Goal: Information Seeking & Learning: Find specific fact

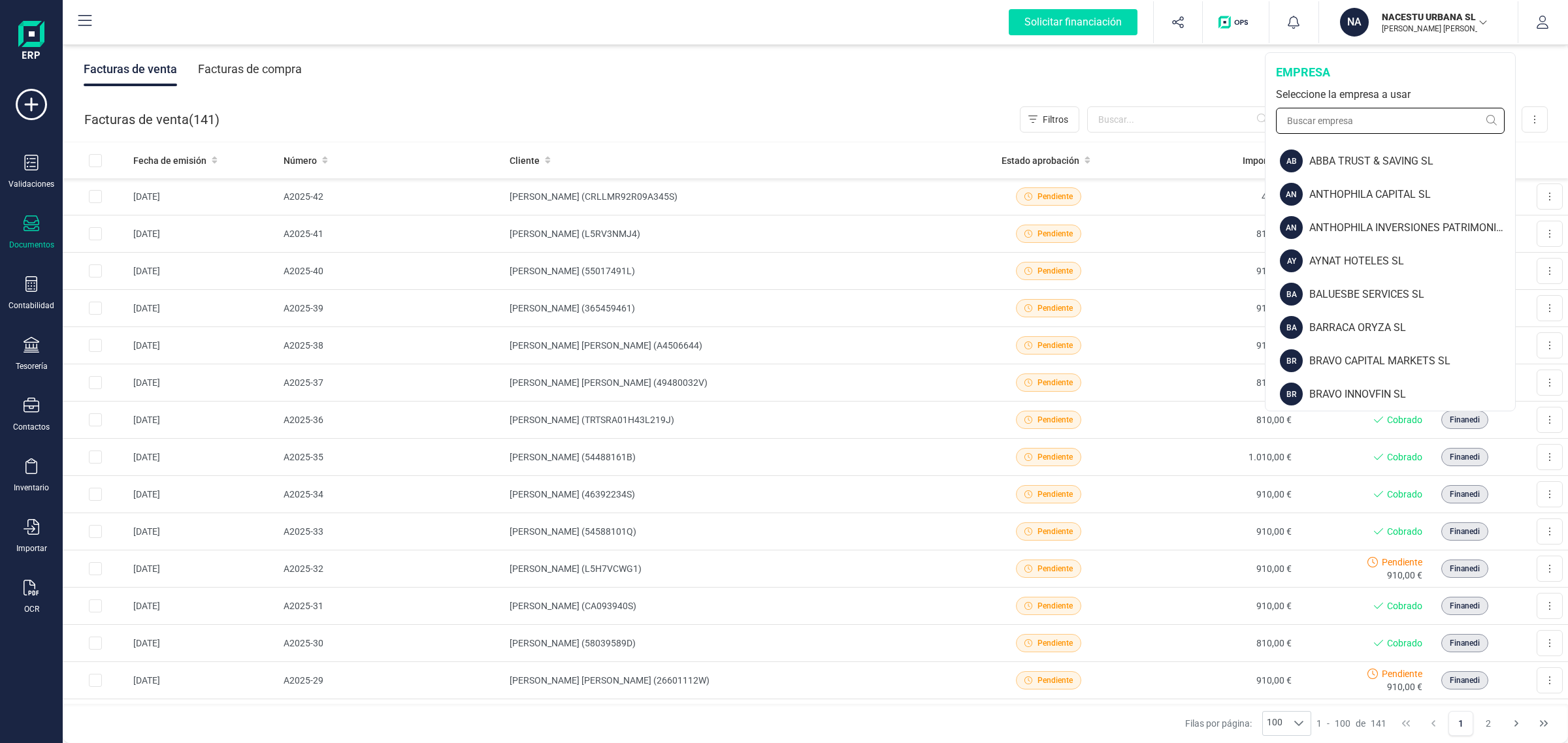
click at [1331, 115] on input "text" at bounding box center [1390, 120] width 229 height 26
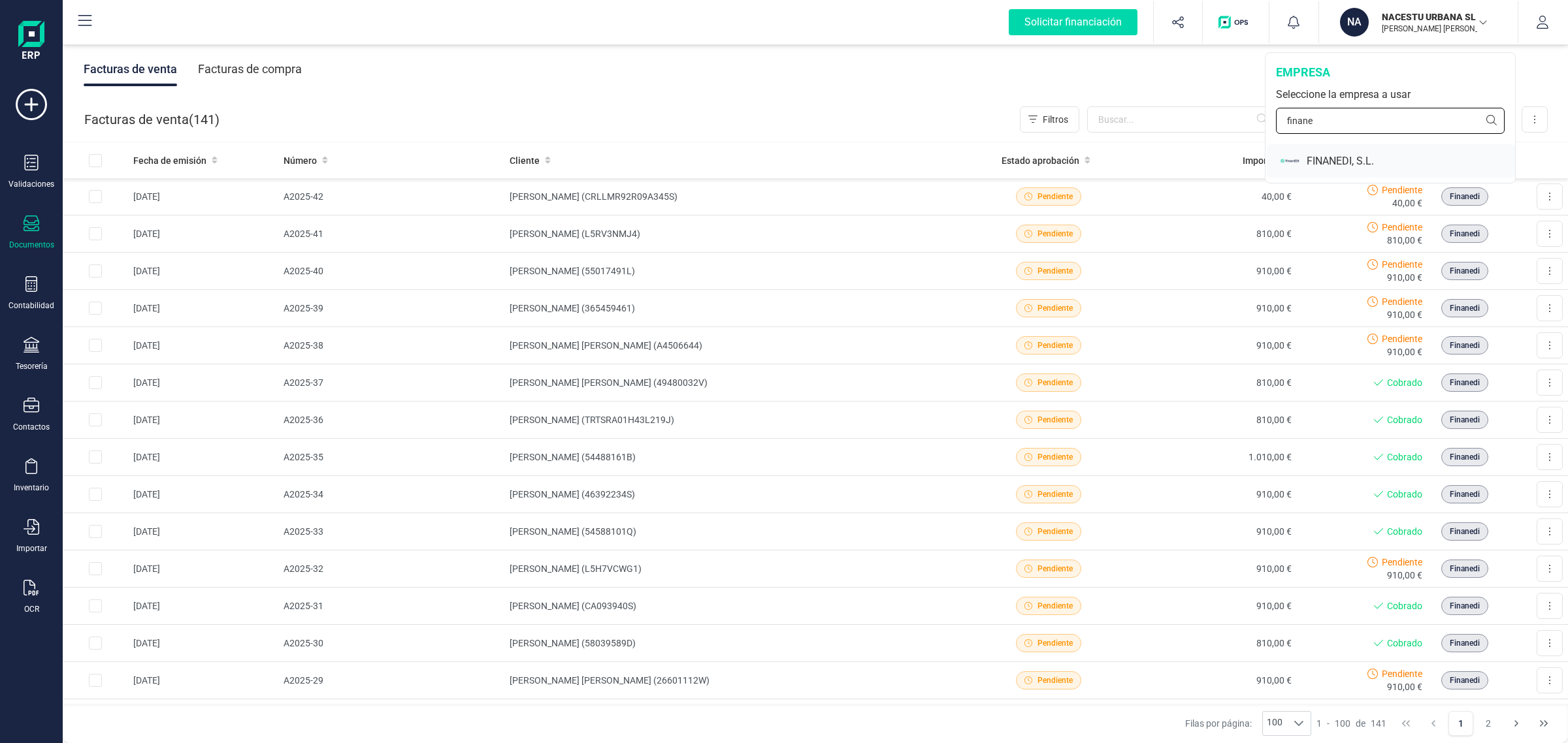
type input "finane"
click at [1319, 159] on div "FINANEDI, S.L." at bounding box center [1411, 161] width 208 height 15
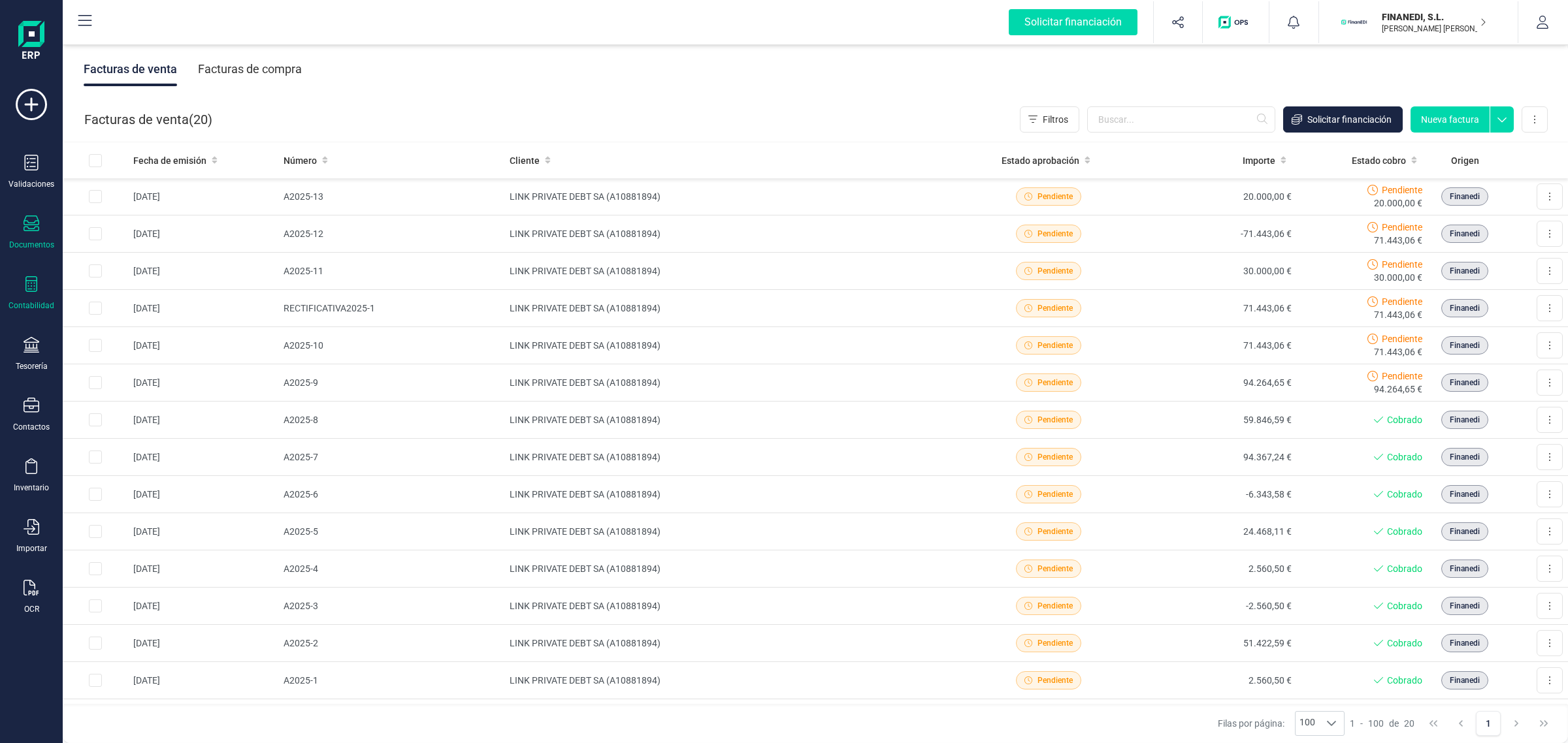
click at [30, 296] on div "Contabilidad" at bounding box center [31, 294] width 52 height 35
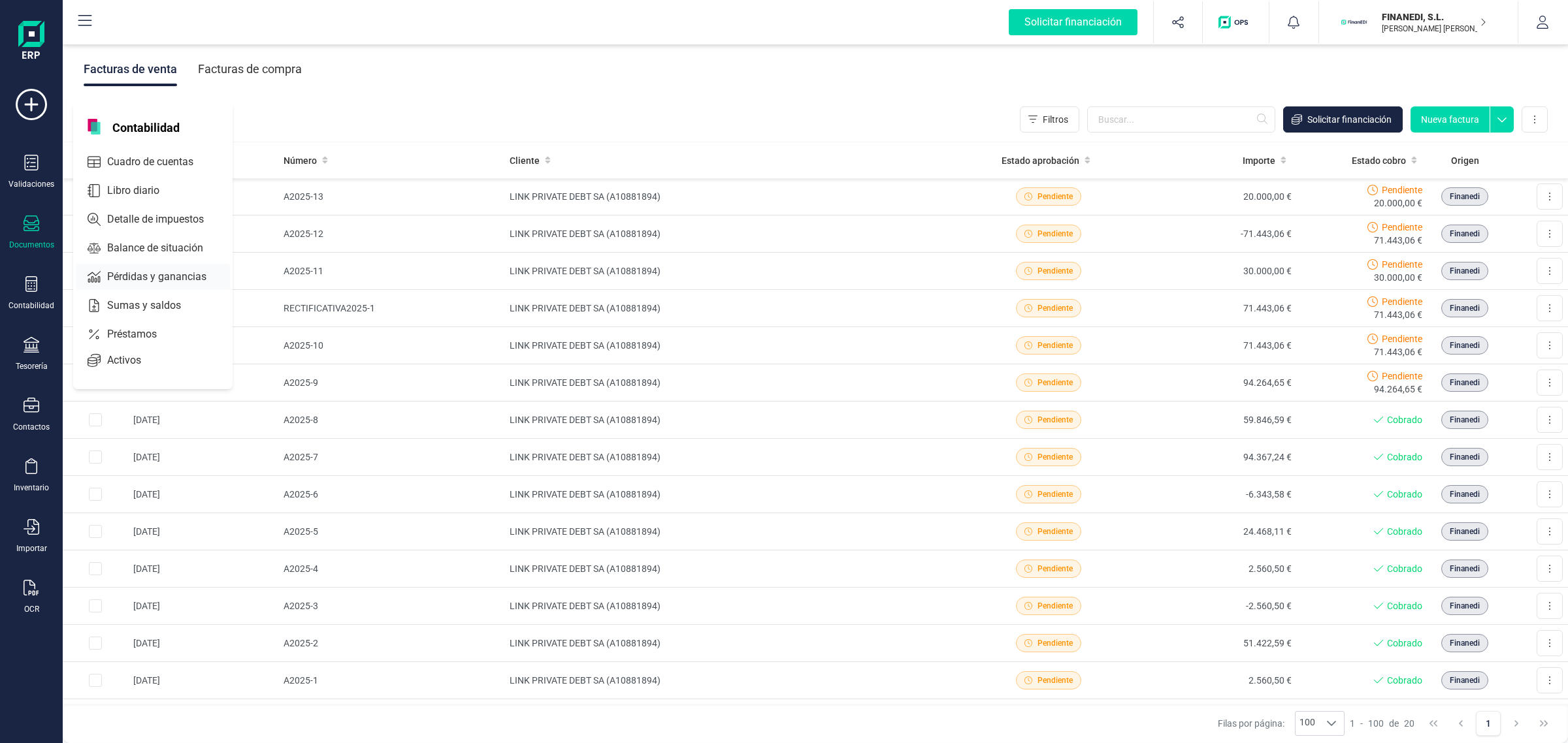
click at [148, 269] on span "Pérdidas y ganancias" at bounding box center [166, 277] width 128 height 15
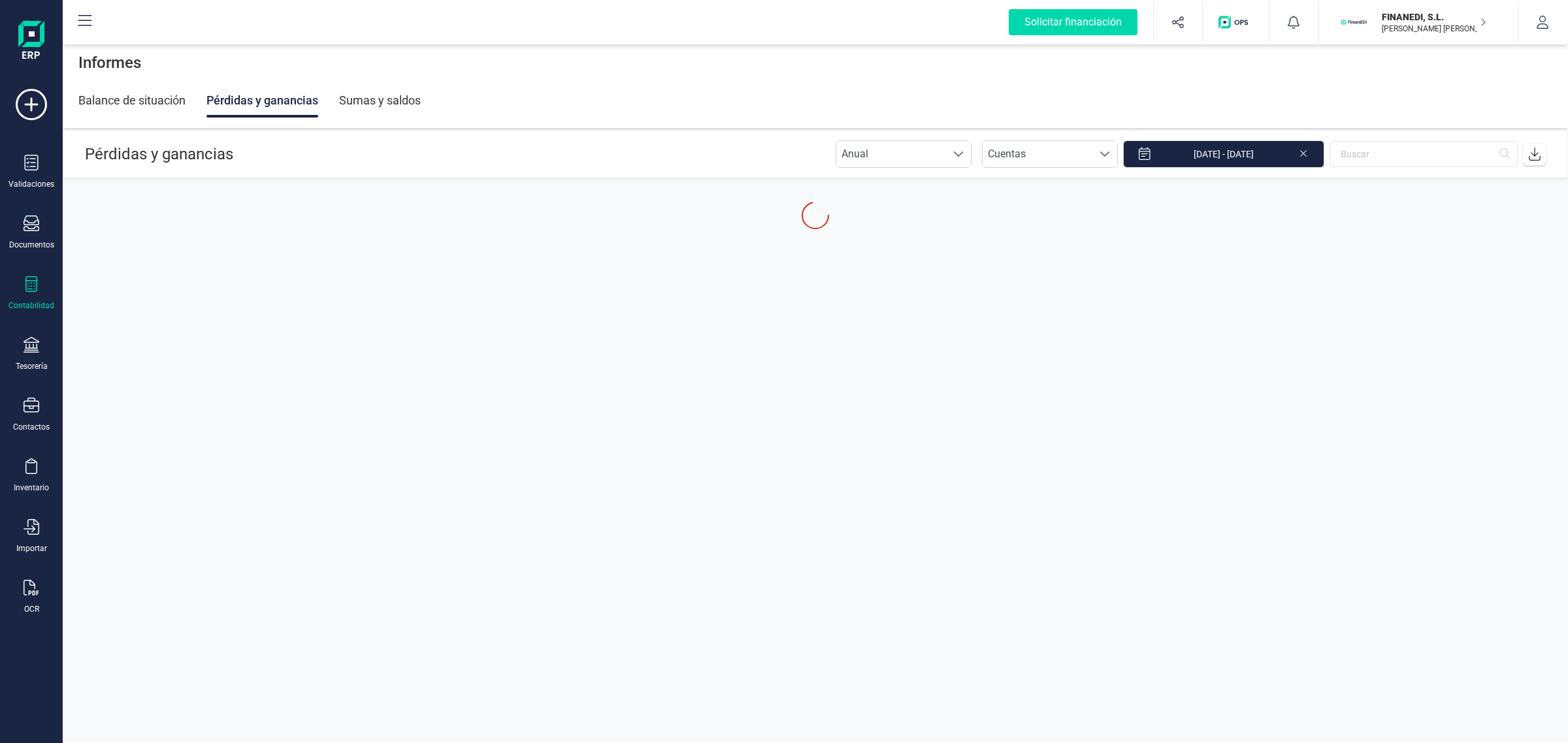
click at [1298, 157] on icon at bounding box center [1303, 152] width 10 height 13
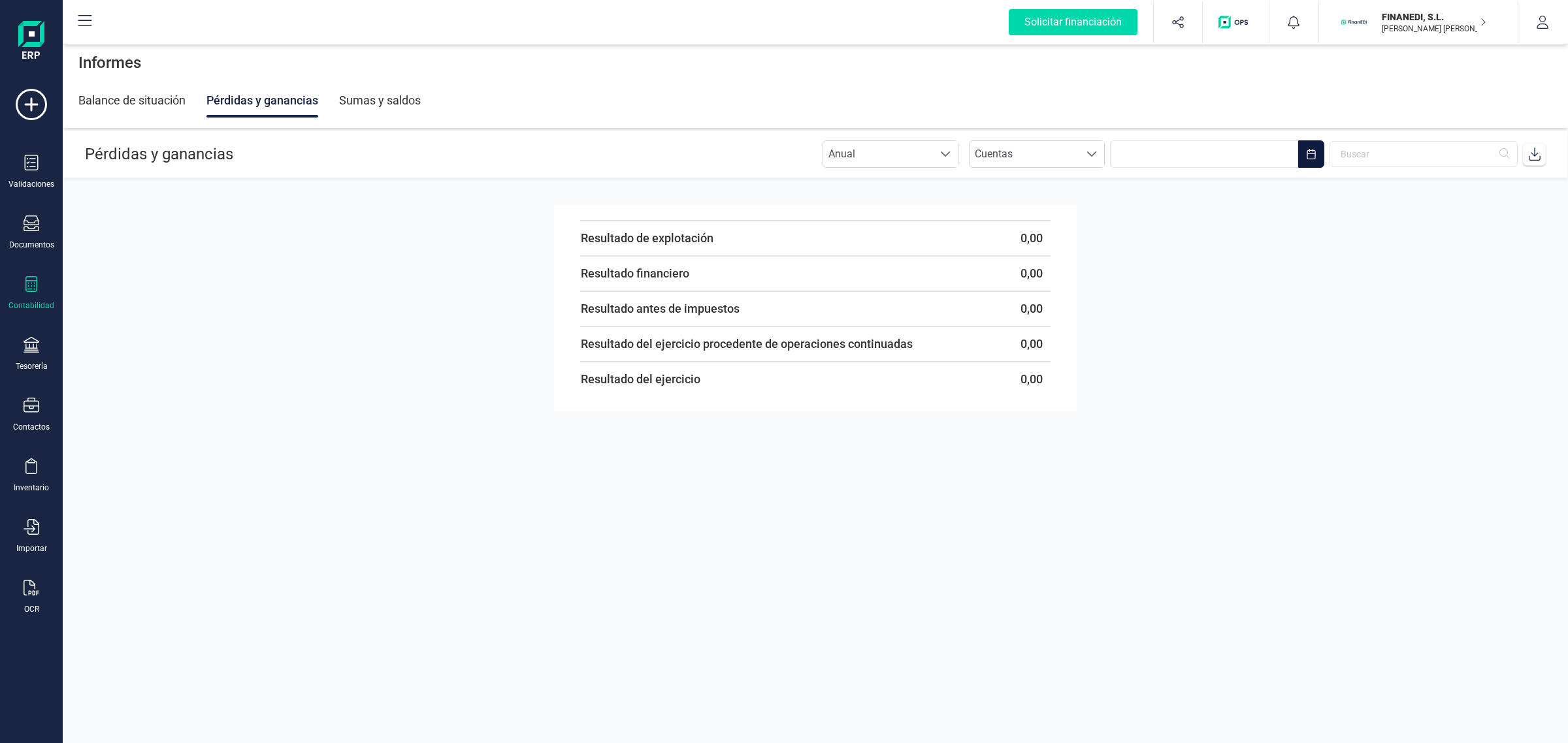
click at [1301, 157] on button "Choose Date" at bounding box center [1311, 154] width 26 height 27
click at [1205, 255] on span "1" at bounding box center [1207, 254] width 26 height 26
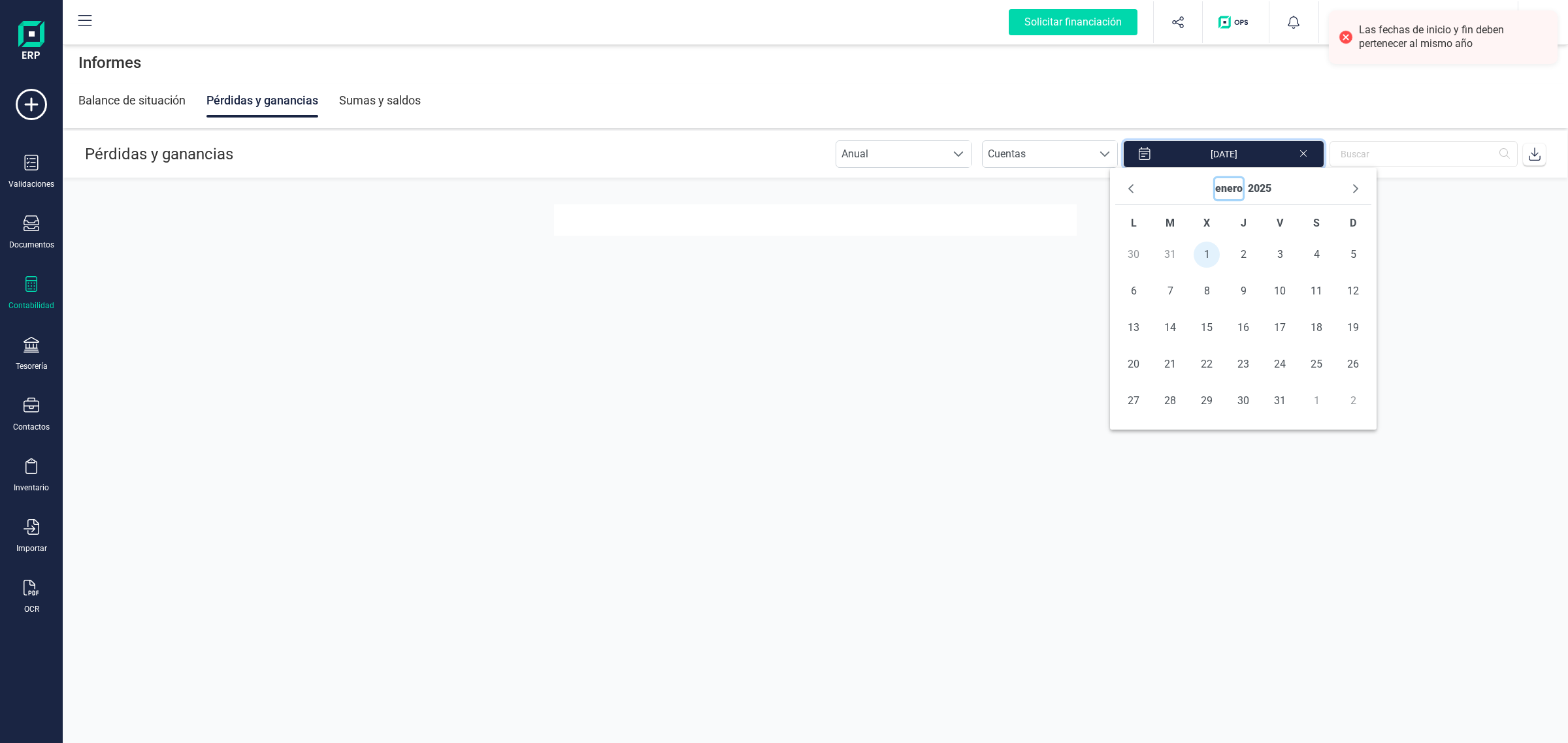
click at [1238, 184] on button "enero" at bounding box center [1229, 189] width 27 height 20
click at [1205, 279] on span "ago" at bounding box center [1191, 276] width 85 height 26
click at [1295, 407] on span "31" at bounding box center [1301, 401] width 26 height 26
type input "01/01/2025 - 31/08/2025"
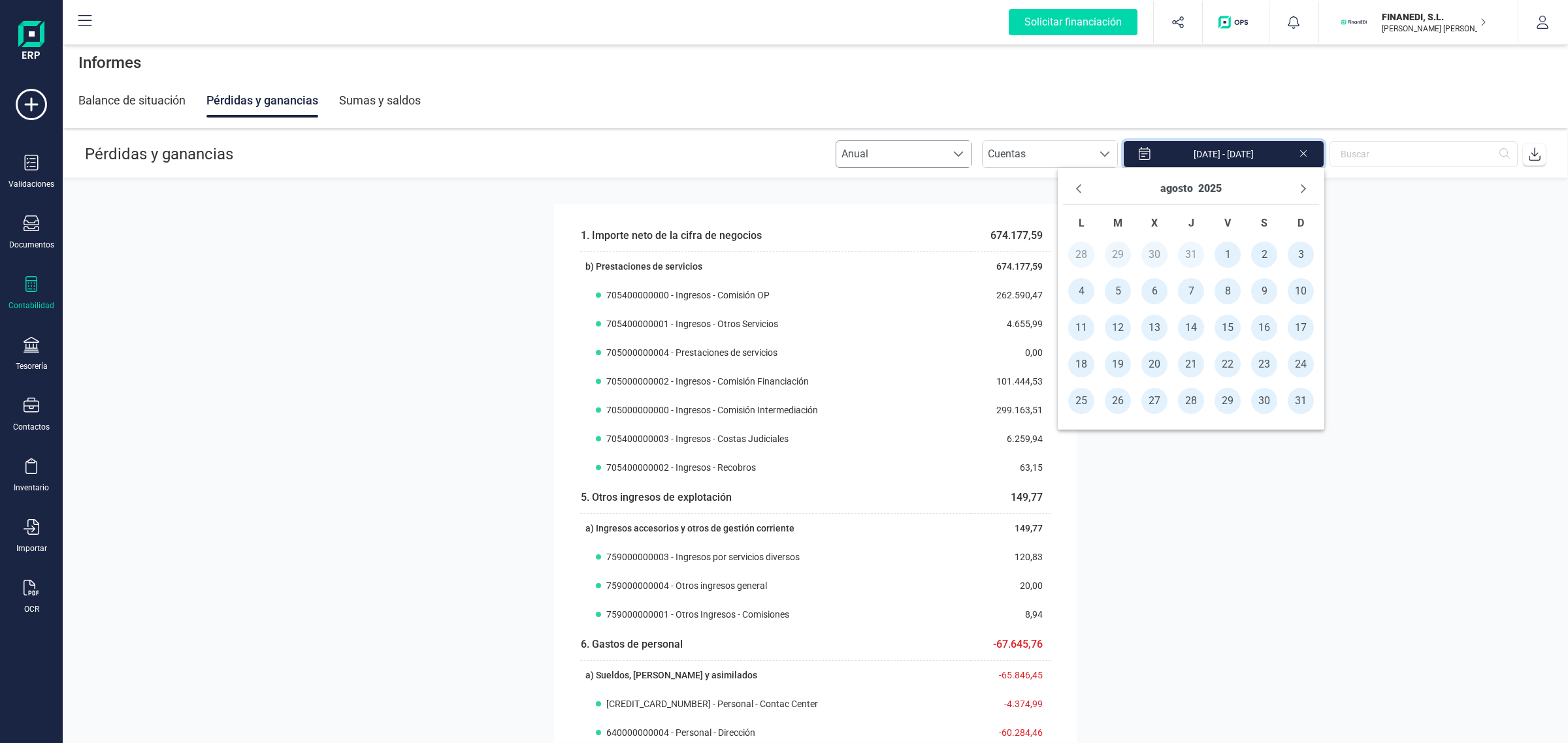
click at [963, 158] on span at bounding box center [958, 154] width 10 height 10
click at [909, 213] on li "Mensual" at bounding box center [913, 212] width 136 height 26
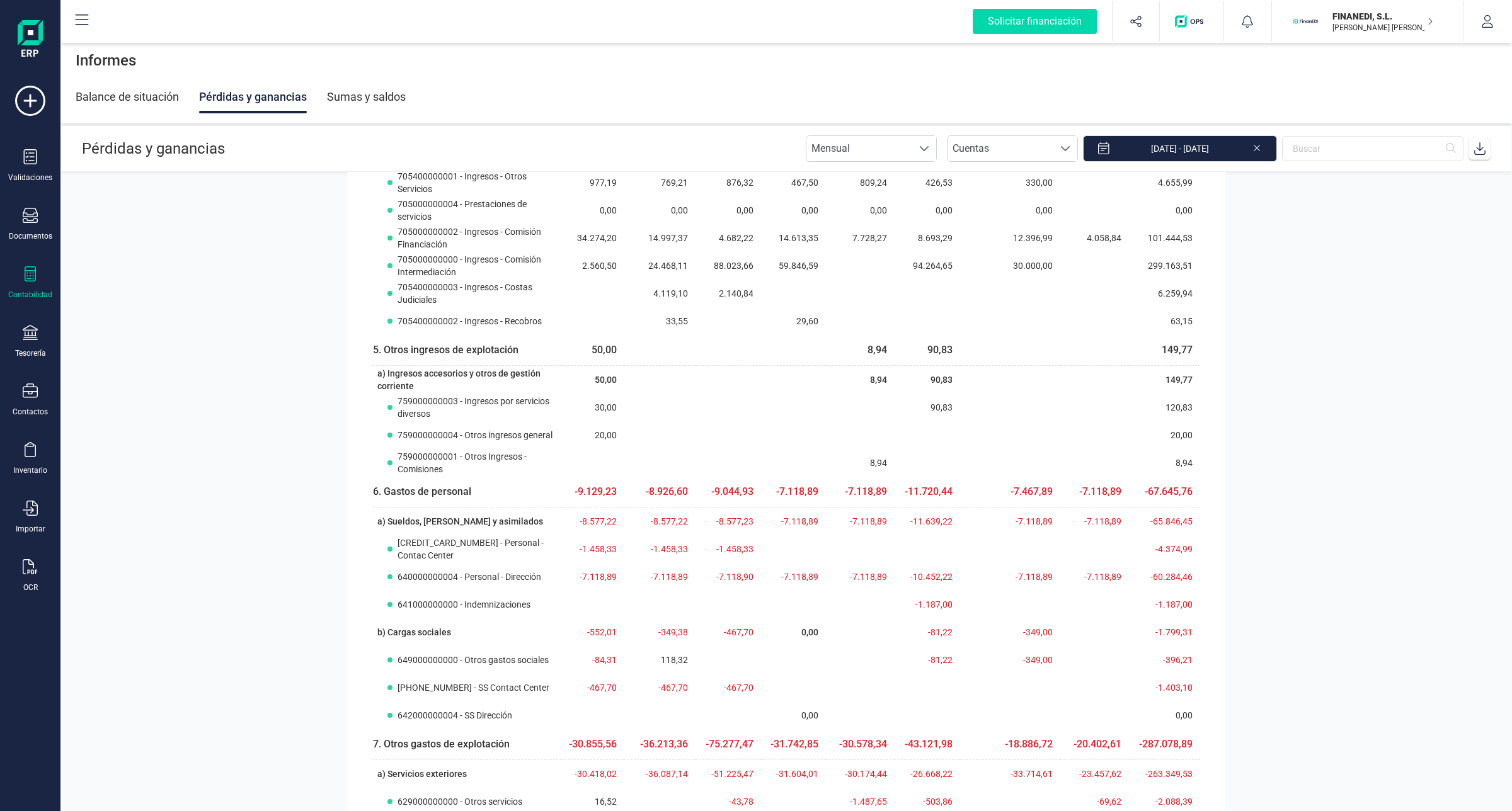
scroll to position [0, 0]
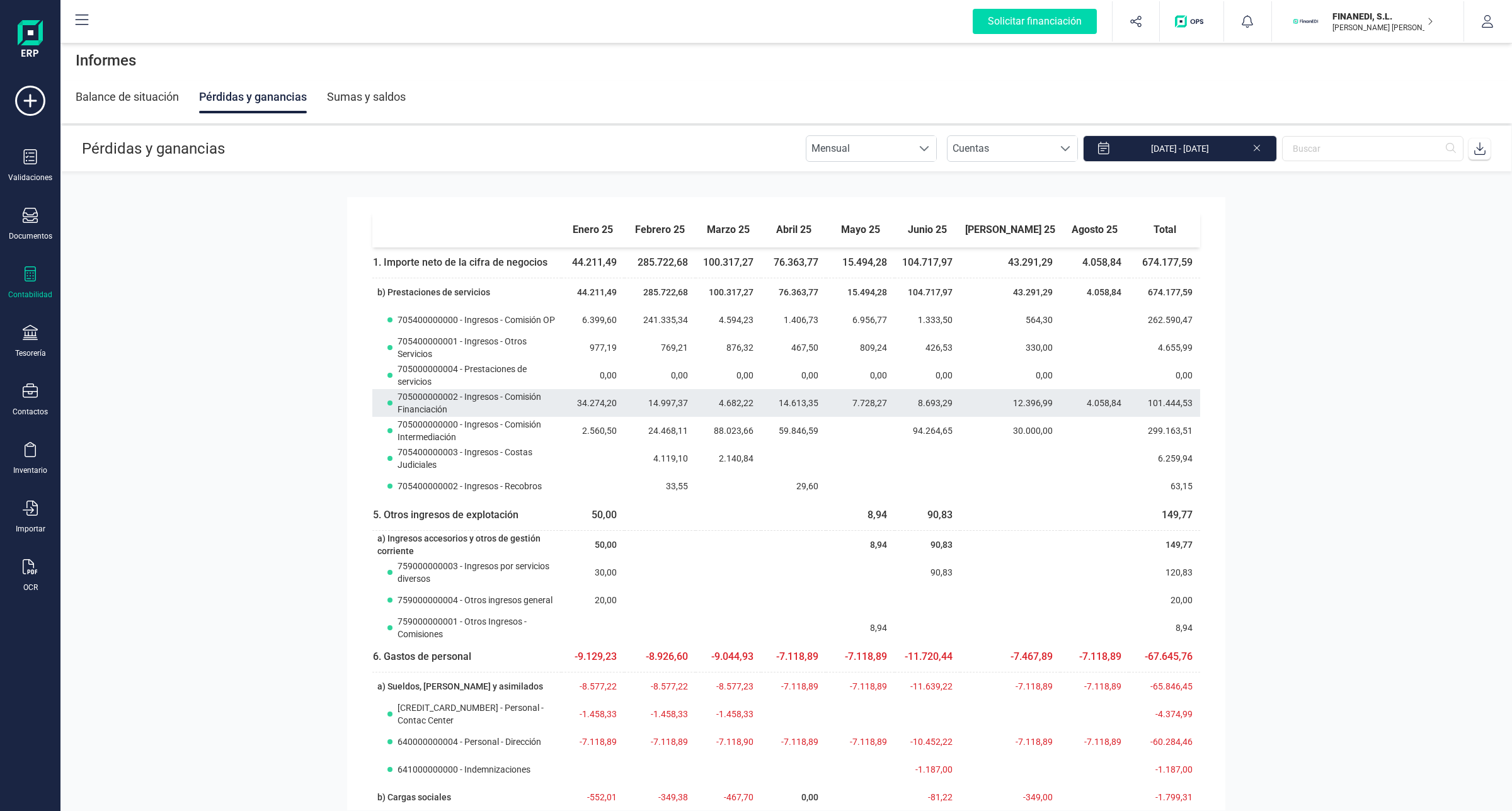
click at [945, 393] on td "8.693,29" at bounding box center [927, 403] width 66 height 28
drag, startPoint x: 1078, startPoint y: 403, endPoint x: 1099, endPoint y: 403, distance: 21.0
click at [1099, 403] on td "4.058,84" at bounding box center [1094, 403] width 68 height 28
click at [1066, 403] on td "4.058,84" at bounding box center [1094, 403] width 68 height 28
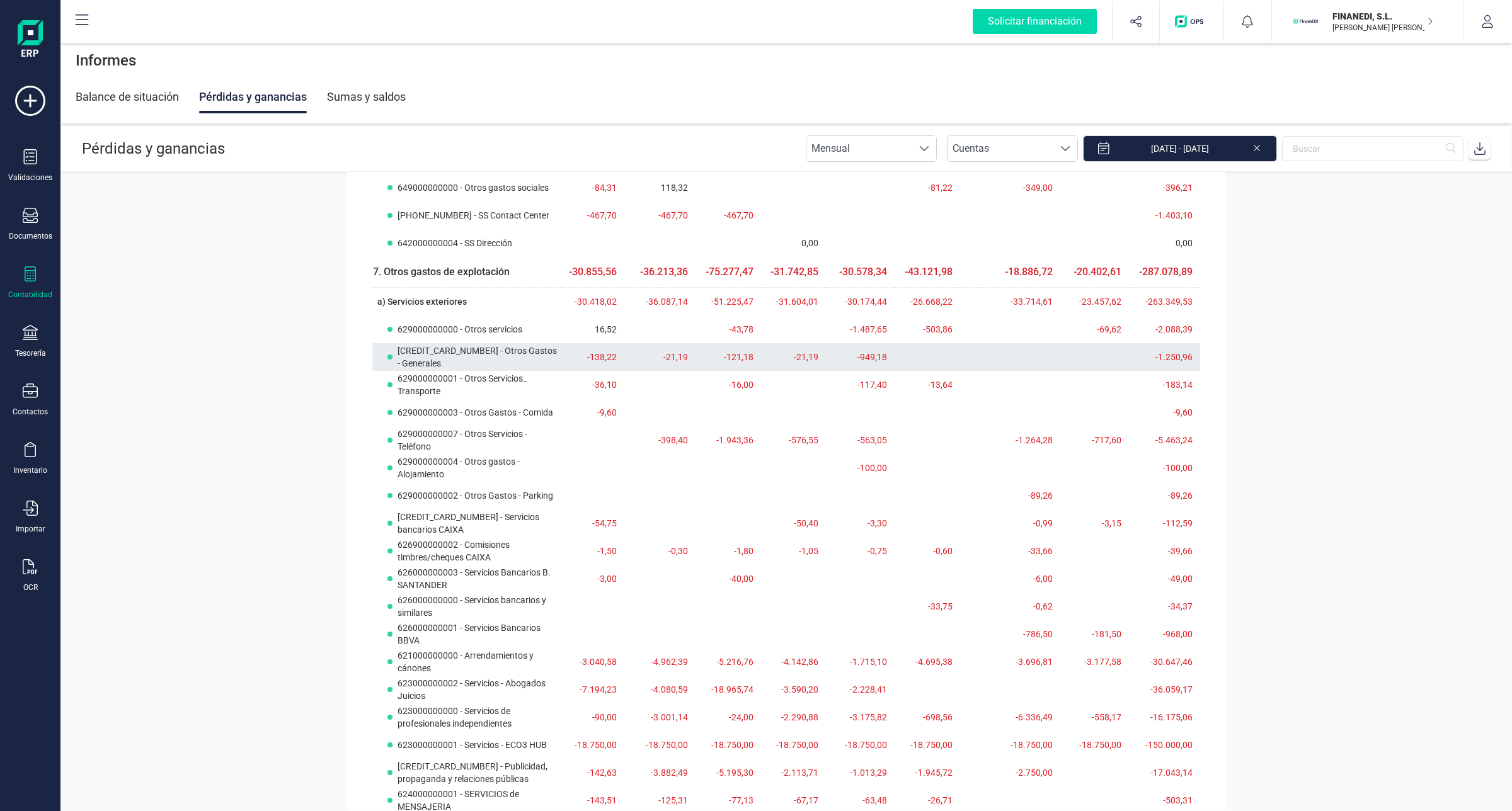
scroll to position [647, 0]
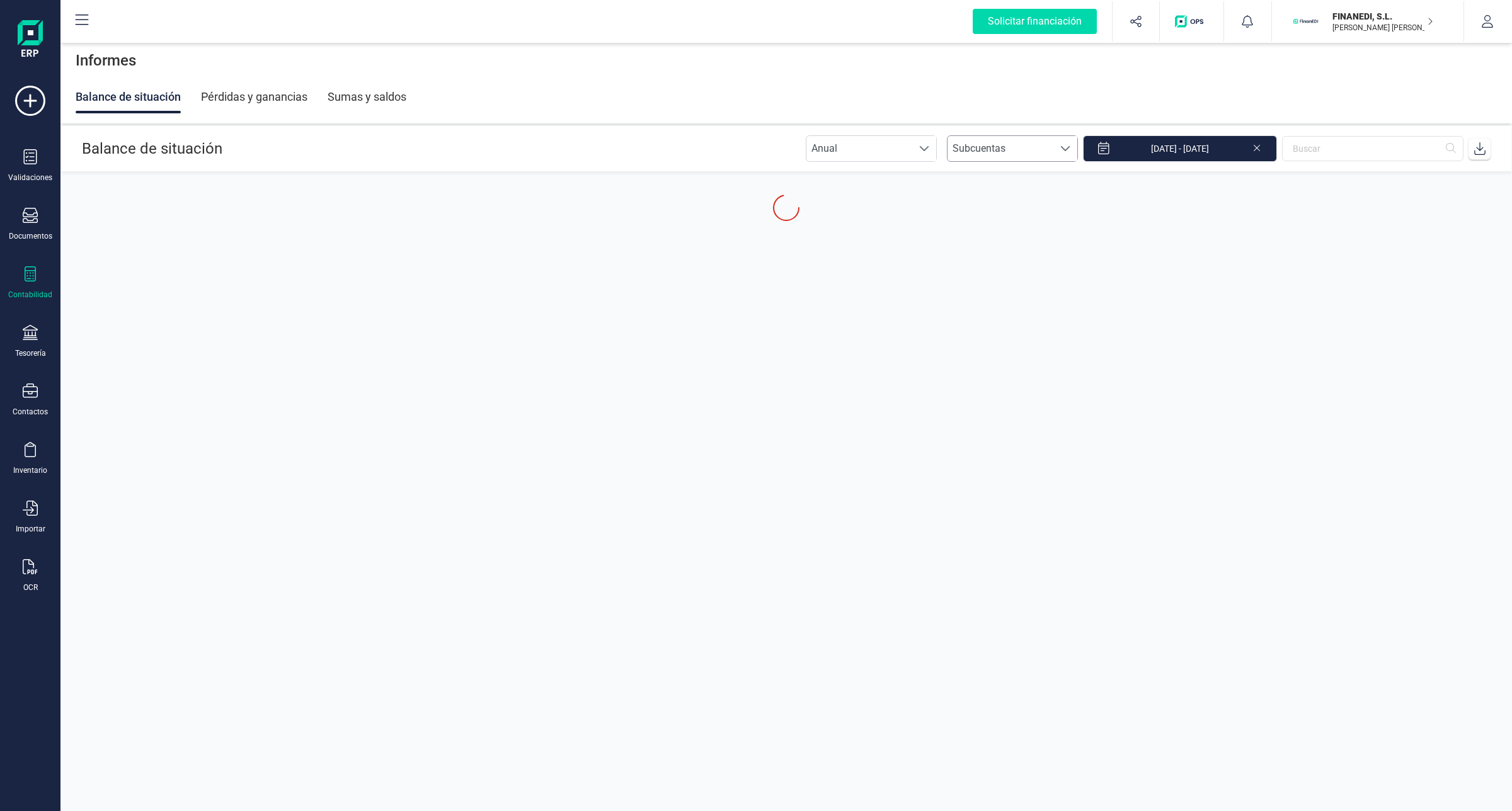
click at [1053, 142] on span "Subcuentas" at bounding box center [1000, 148] width 106 height 26
click at [896, 137] on span "Anual" at bounding box center [859, 148] width 106 height 26
click at [842, 205] on li "Mensual" at bounding box center [880, 204] width 131 height 26
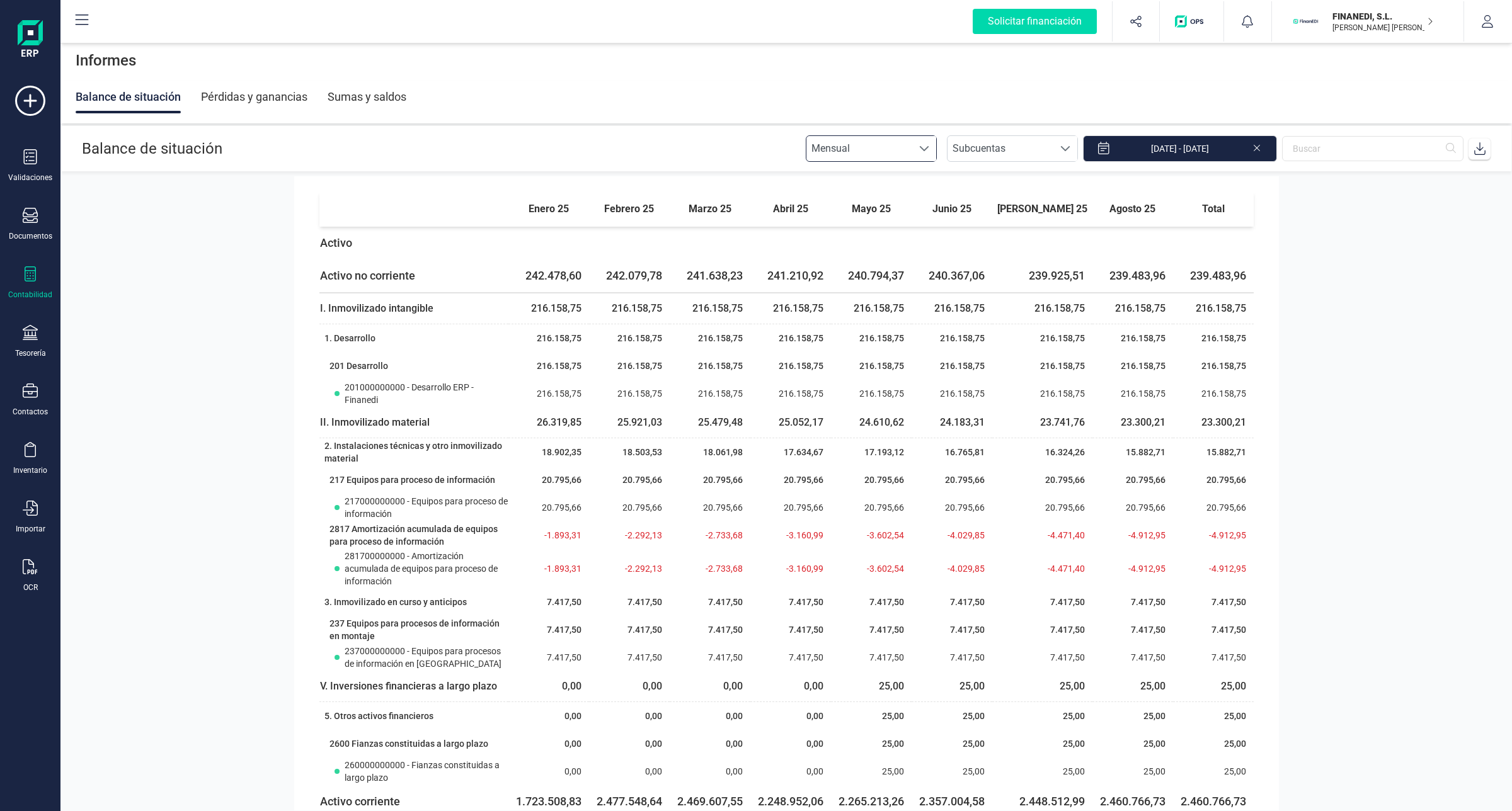
scroll to position [0, 0]
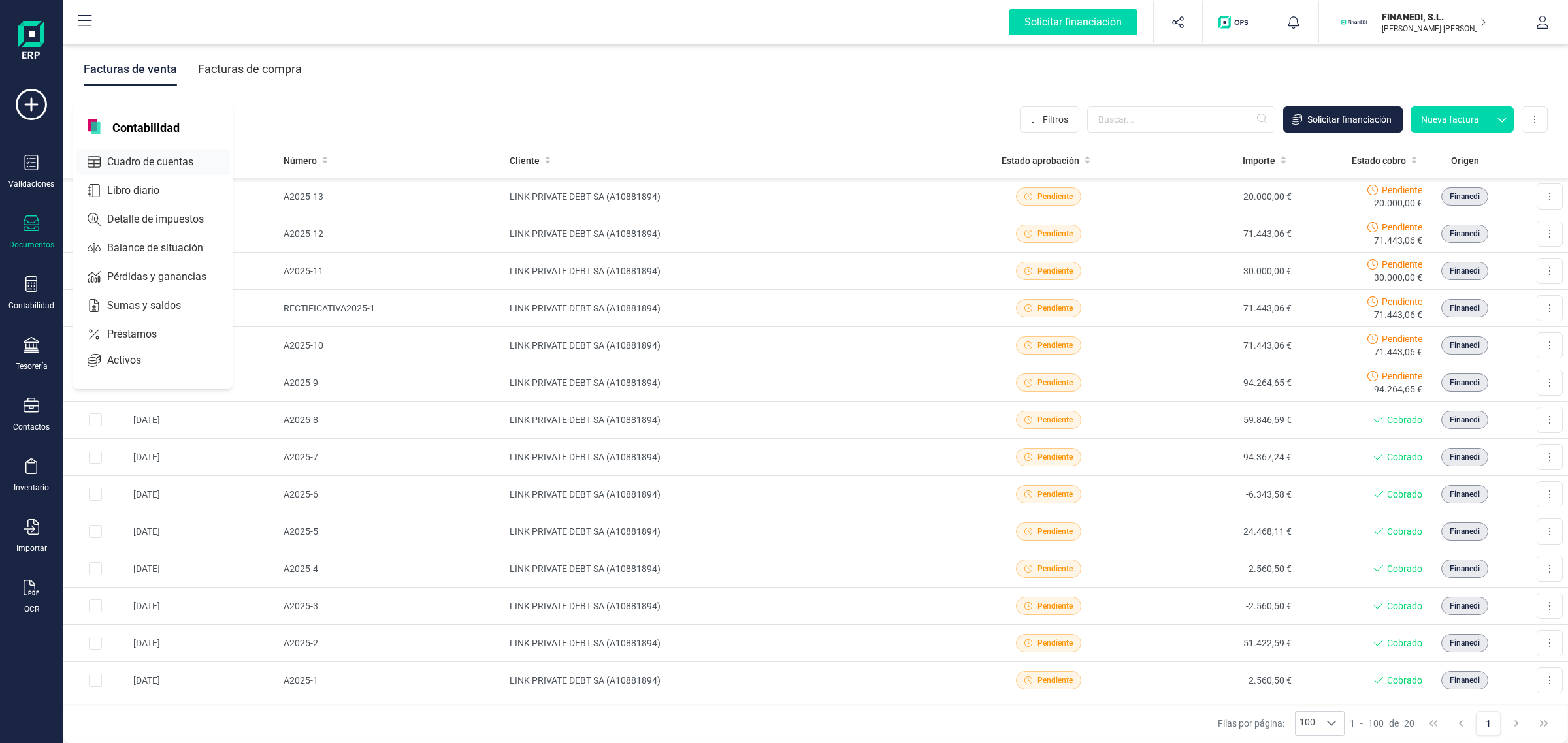
click at [140, 164] on span "Cuadro de cuentas" at bounding box center [159, 162] width 115 height 15
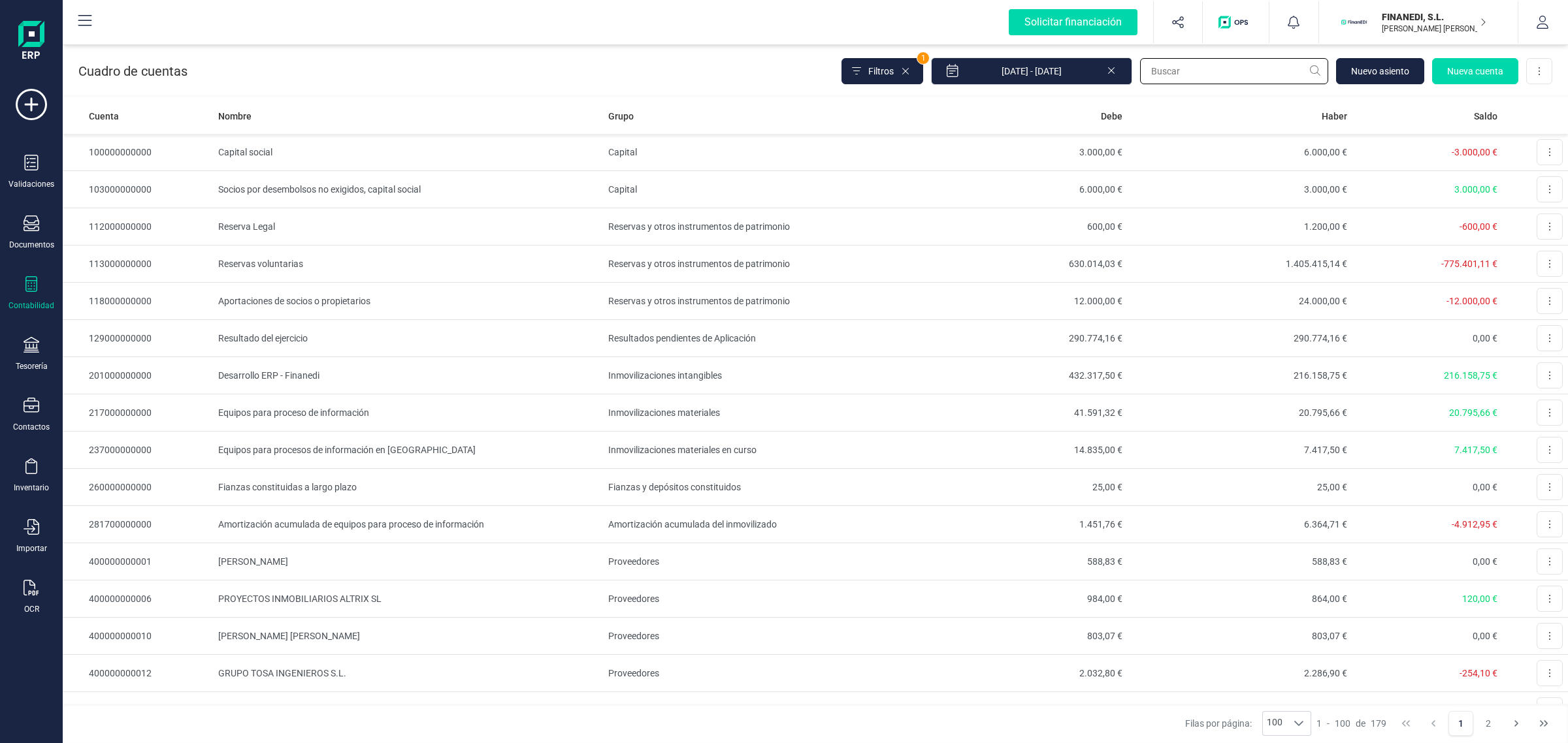
click at [1165, 67] on input "text" at bounding box center [1234, 71] width 188 height 26
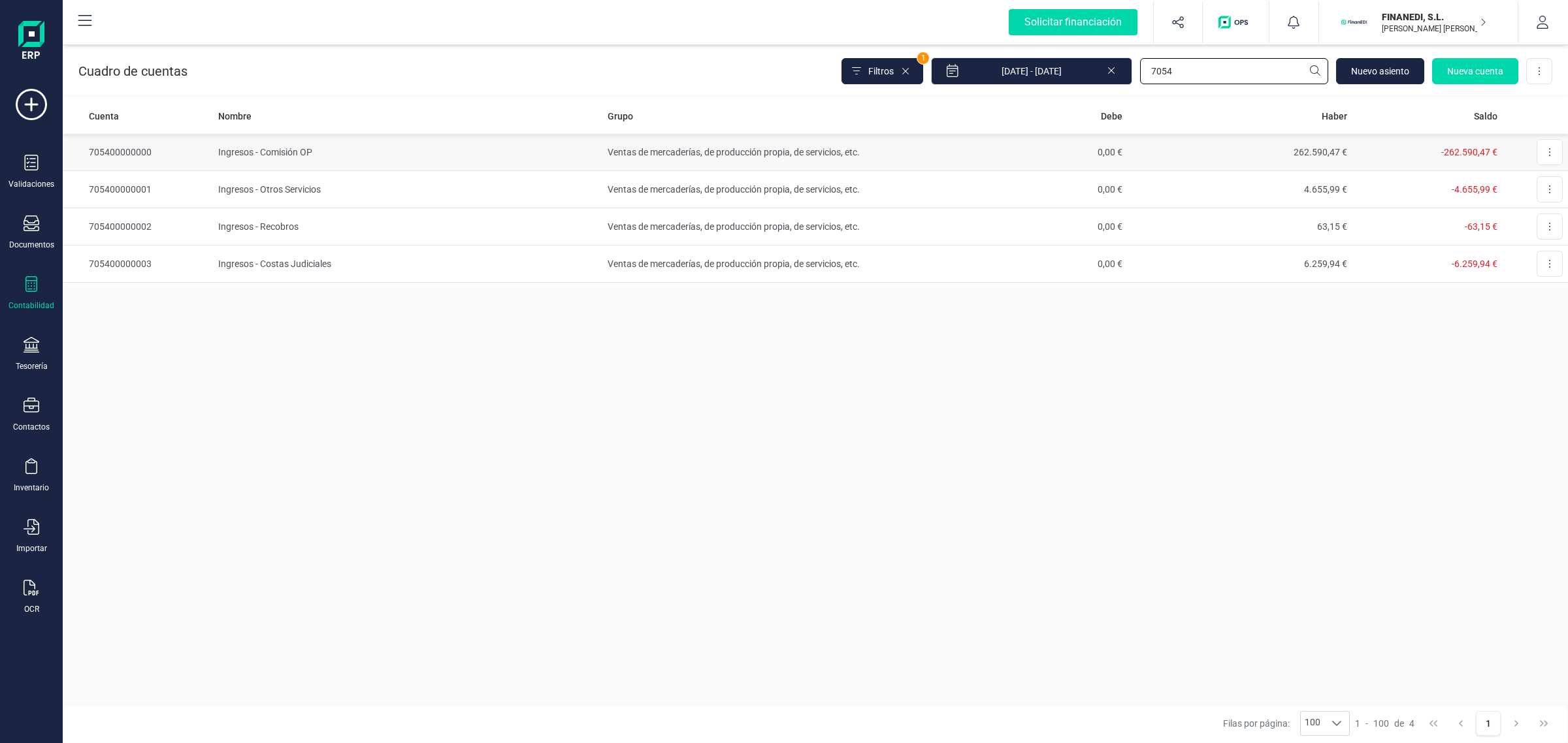
type input "7054"
click at [598, 159] on td "Ingresos - Comisión OP" at bounding box center [407, 153] width 390 height 38
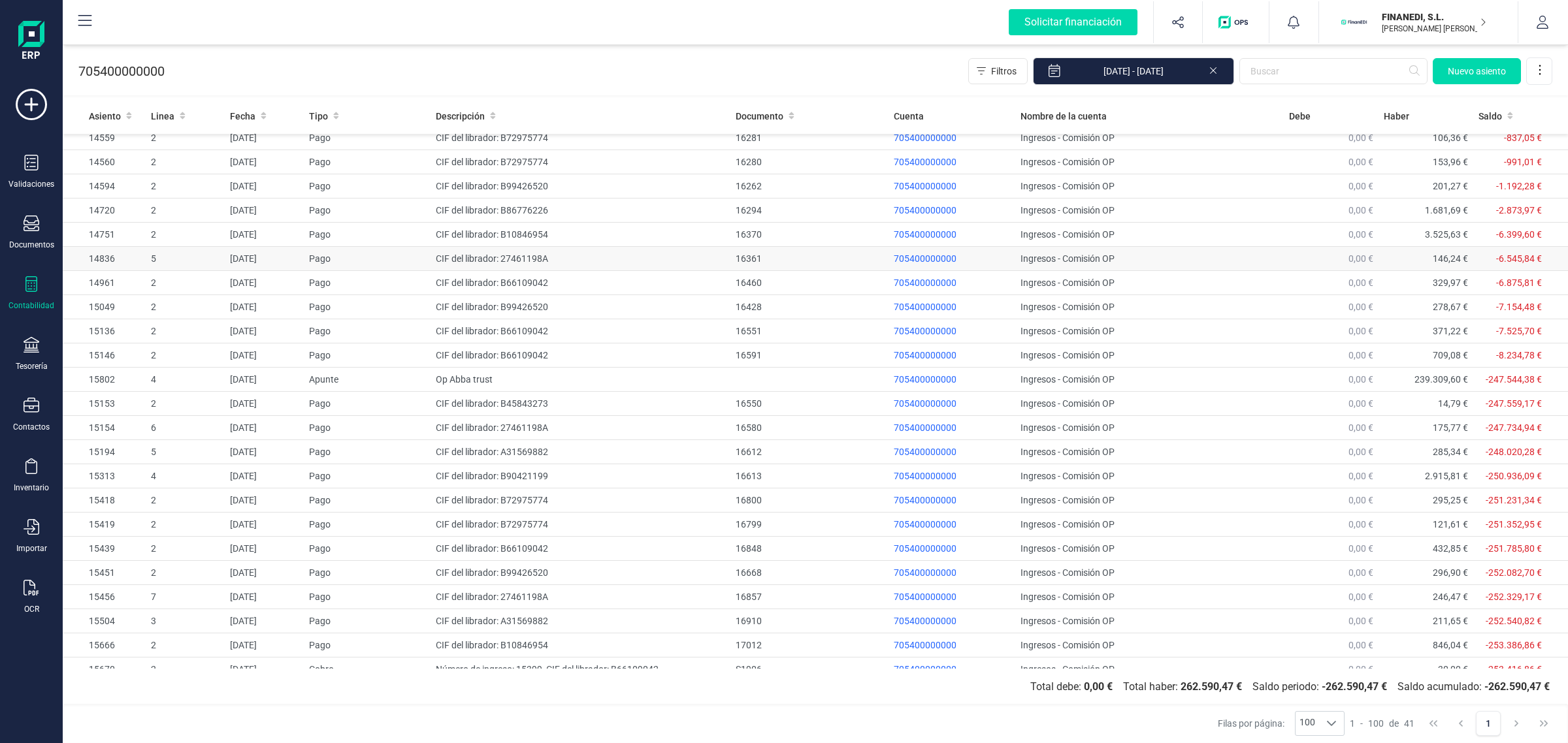
scroll to position [461, 0]
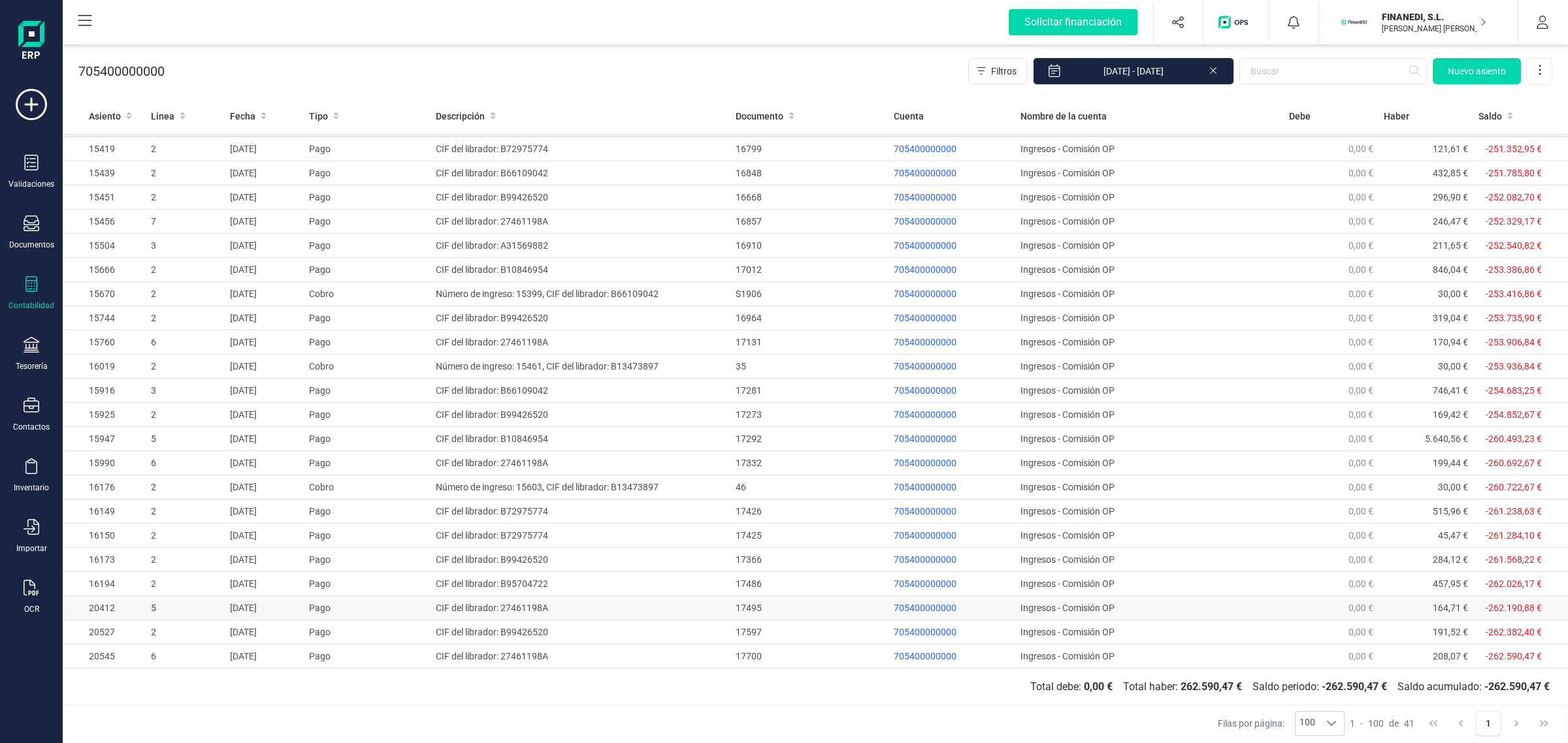
click at [626, 611] on td "CIF del librador: 27461198A" at bounding box center [580, 608] width 300 height 24
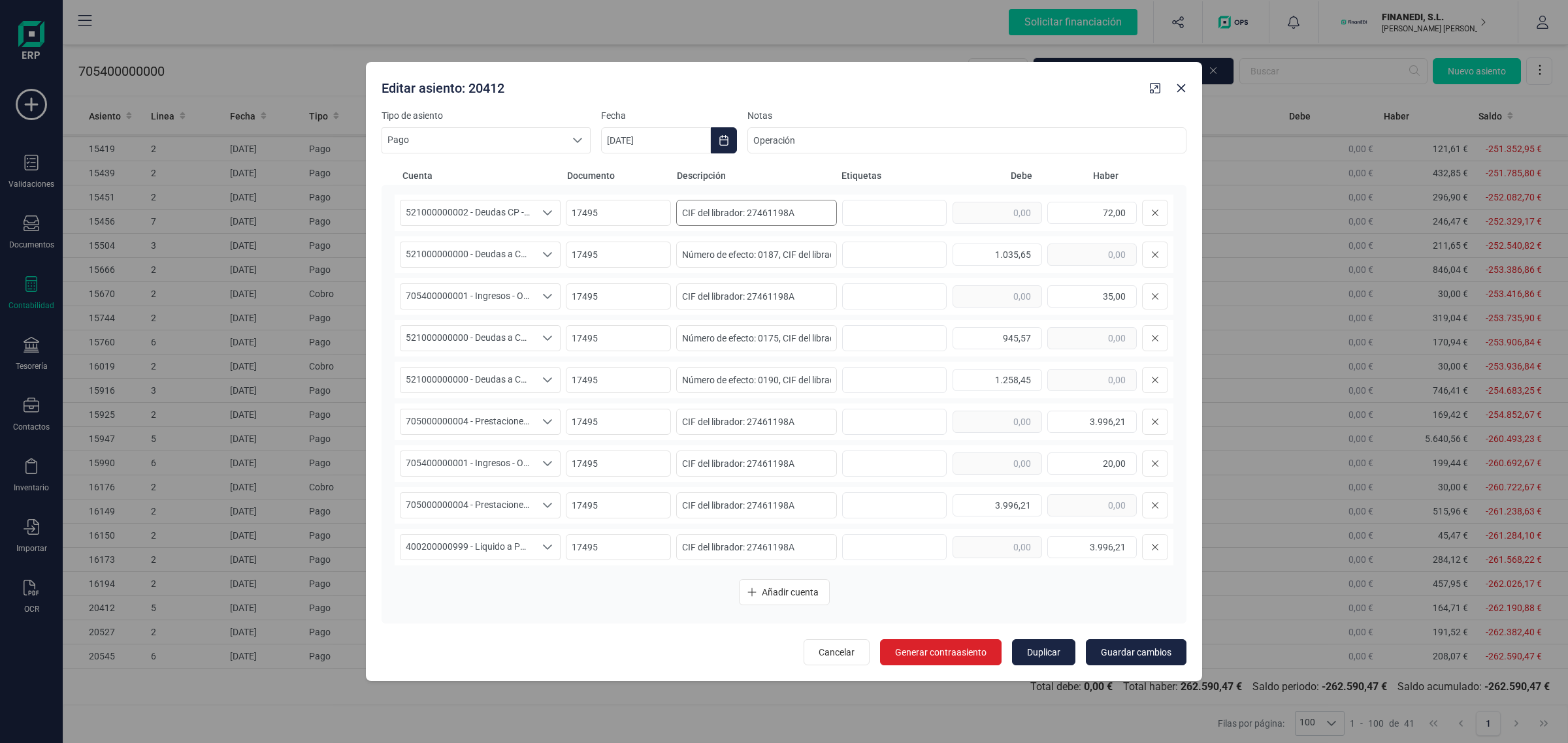
scroll to position [0, 0]
click at [1176, 91] on icon "button" at bounding box center [1181, 88] width 10 height 10
